Goal: Transaction & Acquisition: Purchase product/service

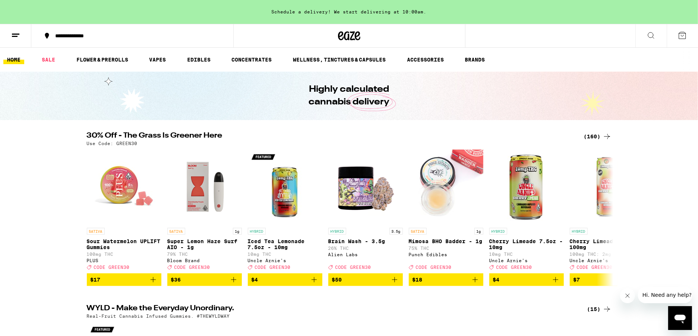
click at [598, 137] on div "(160)" at bounding box center [598, 136] width 28 height 9
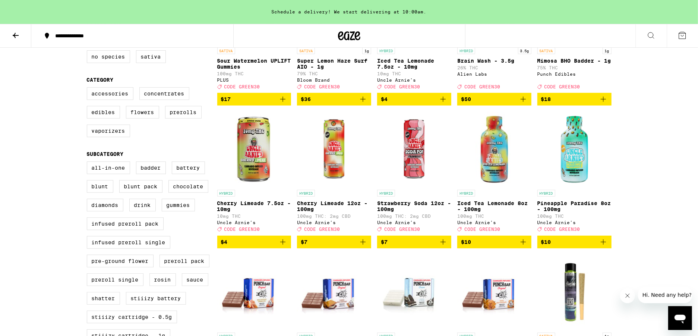
scroll to position [177, 0]
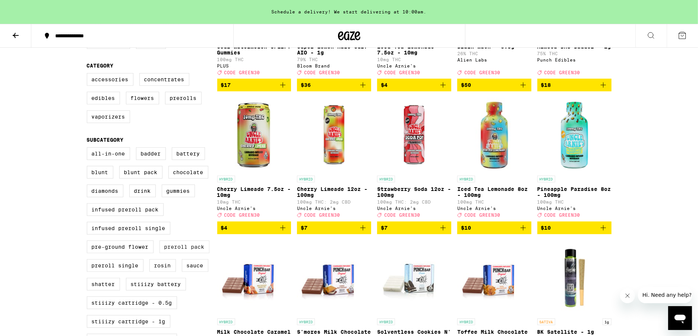
click at [183, 253] on label "Preroll Pack" at bounding box center [184, 246] width 50 height 13
click at [89, 149] on input "Preroll Pack" at bounding box center [88, 148] width 0 height 0
checkbox input "true"
